Goal: Information Seeking & Learning: Learn about a topic

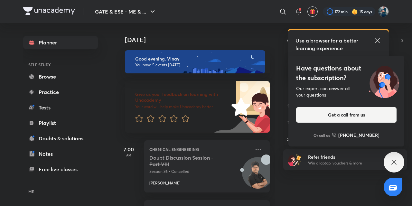
click at [377, 45] on div "Use a browser for a better learning experience" at bounding box center [339, 44] width 86 height 15
click at [377, 42] on icon at bounding box center [377, 41] width 8 height 8
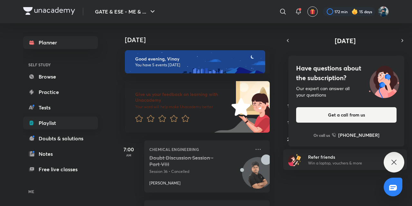
click at [55, 126] on link "Playlist" at bounding box center [60, 123] width 75 height 13
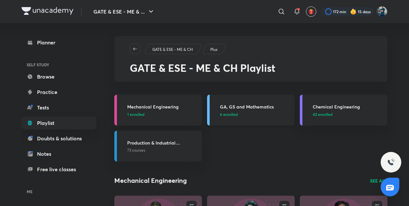
click at [249, 108] on h3 "GA, GS and Mathematics" at bounding box center [255, 106] width 71 height 7
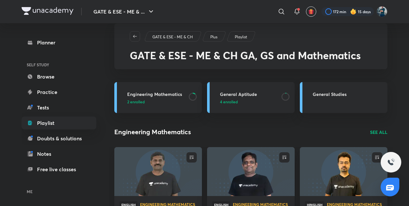
scroll to position [12, 0]
click at [152, 92] on h3 "Engineering Mathematics" at bounding box center [156, 94] width 58 height 7
click at [158, 92] on h3 "Engineering Mathematics" at bounding box center [156, 94] width 58 height 7
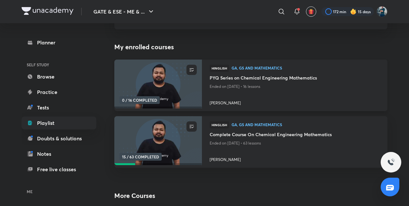
scroll to position [53, 0]
click at [224, 137] on h4 "Complete Course On Chemical Engineering Mathematics" at bounding box center [295, 135] width 170 height 8
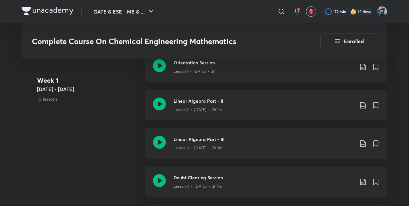
scroll to position [419, 0]
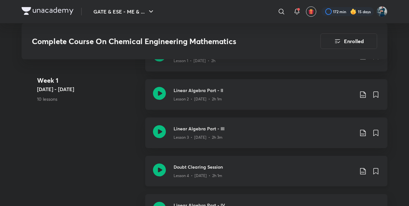
click at [176, 169] on h3 "Doubt Clearing Session" at bounding box center [264, 167] width 180 height 7
